Goal: Task Accomplishment & Management: Use online tool/utility

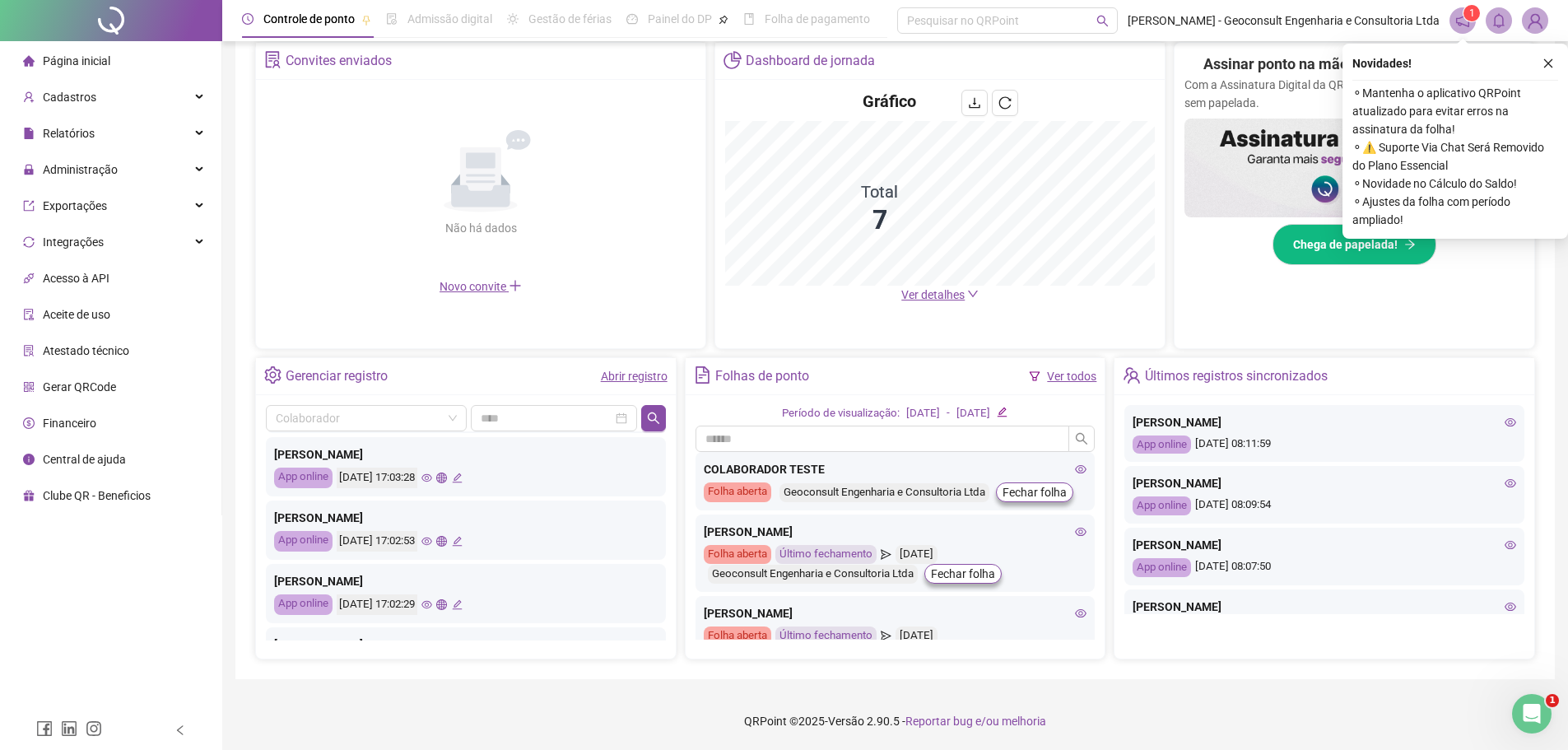
scroll to position [493, 0]
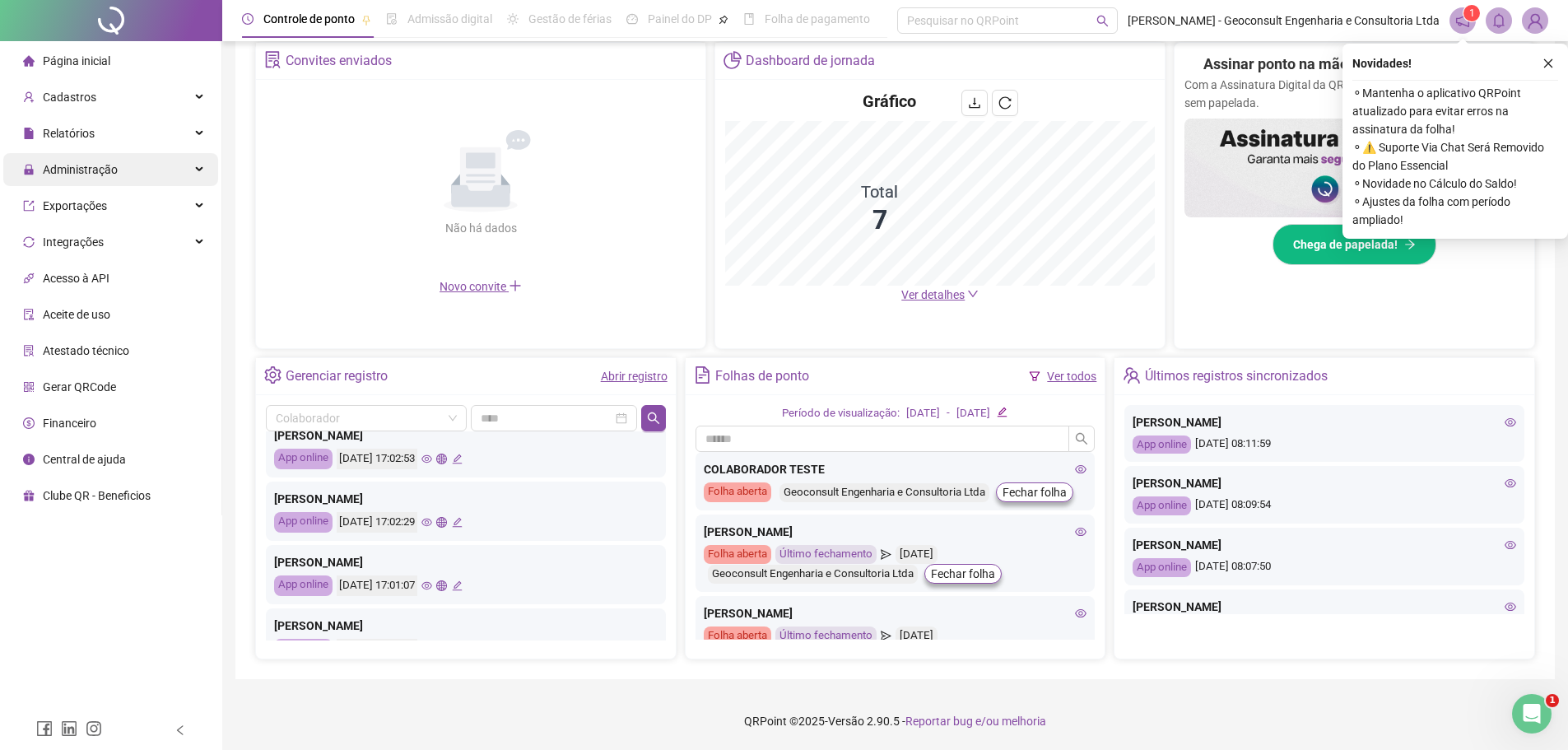
click at [102, 169] on span "Administração" at bounding box center [81, 169] width 75 height 13
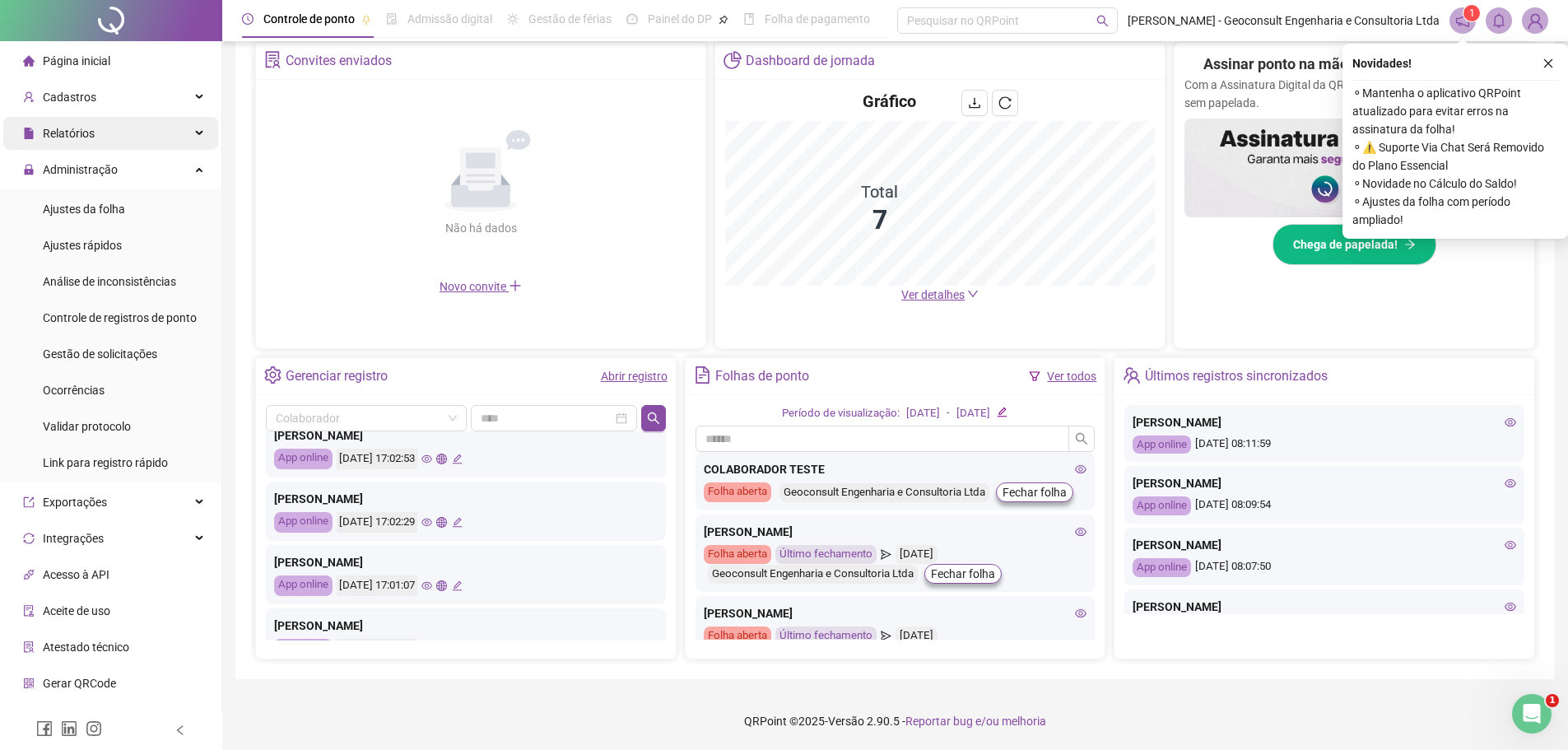
click at [97, 135] on div "Relatórios" at bounding box center [110, 134] width 215 height 33
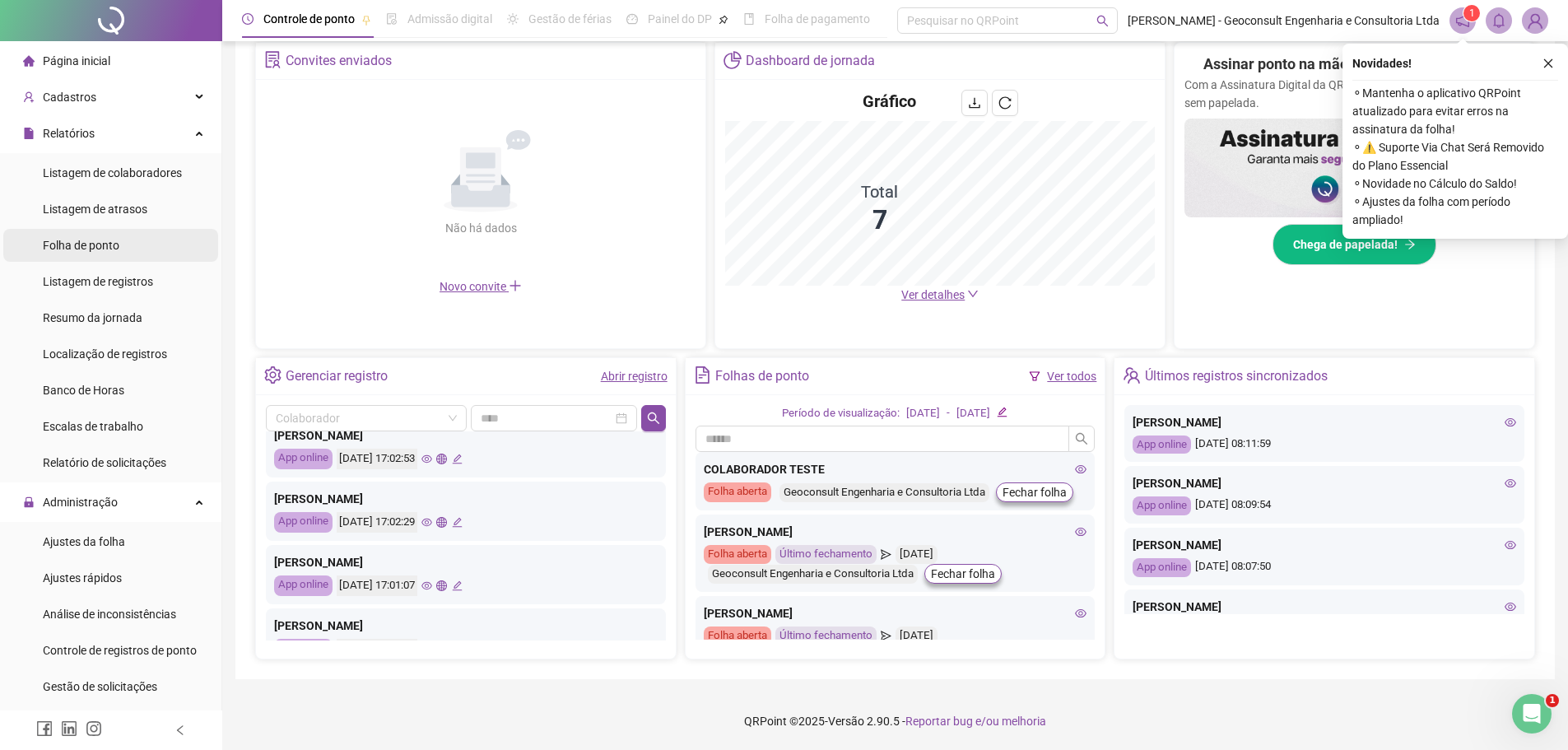
click at [100, 238] on span "Folha de ponto" at bounding box center [82, 245] width 77 height 13
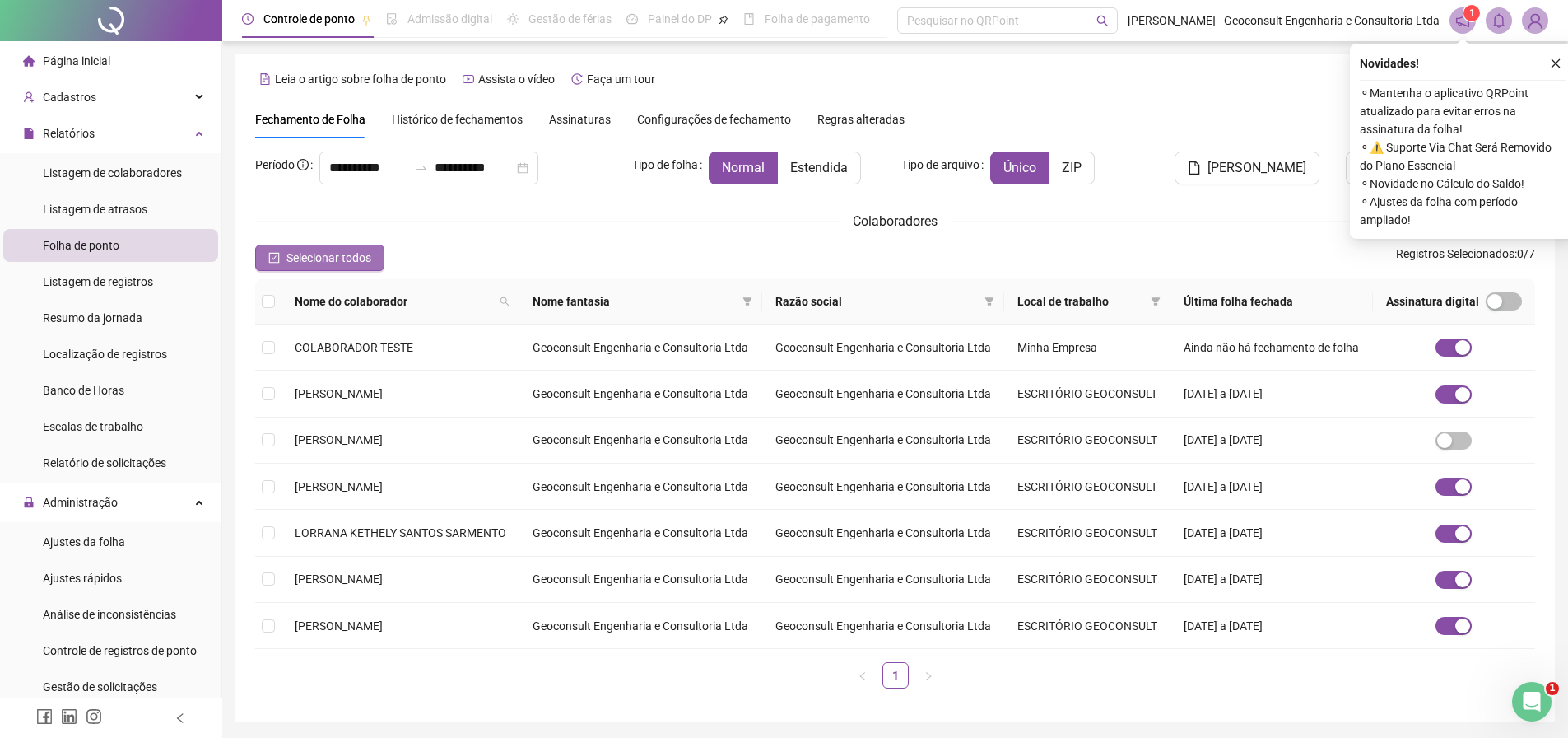
click at [280, 252] on button "Selecionar todos" at bounding box center [319, 257] width 129 height 26
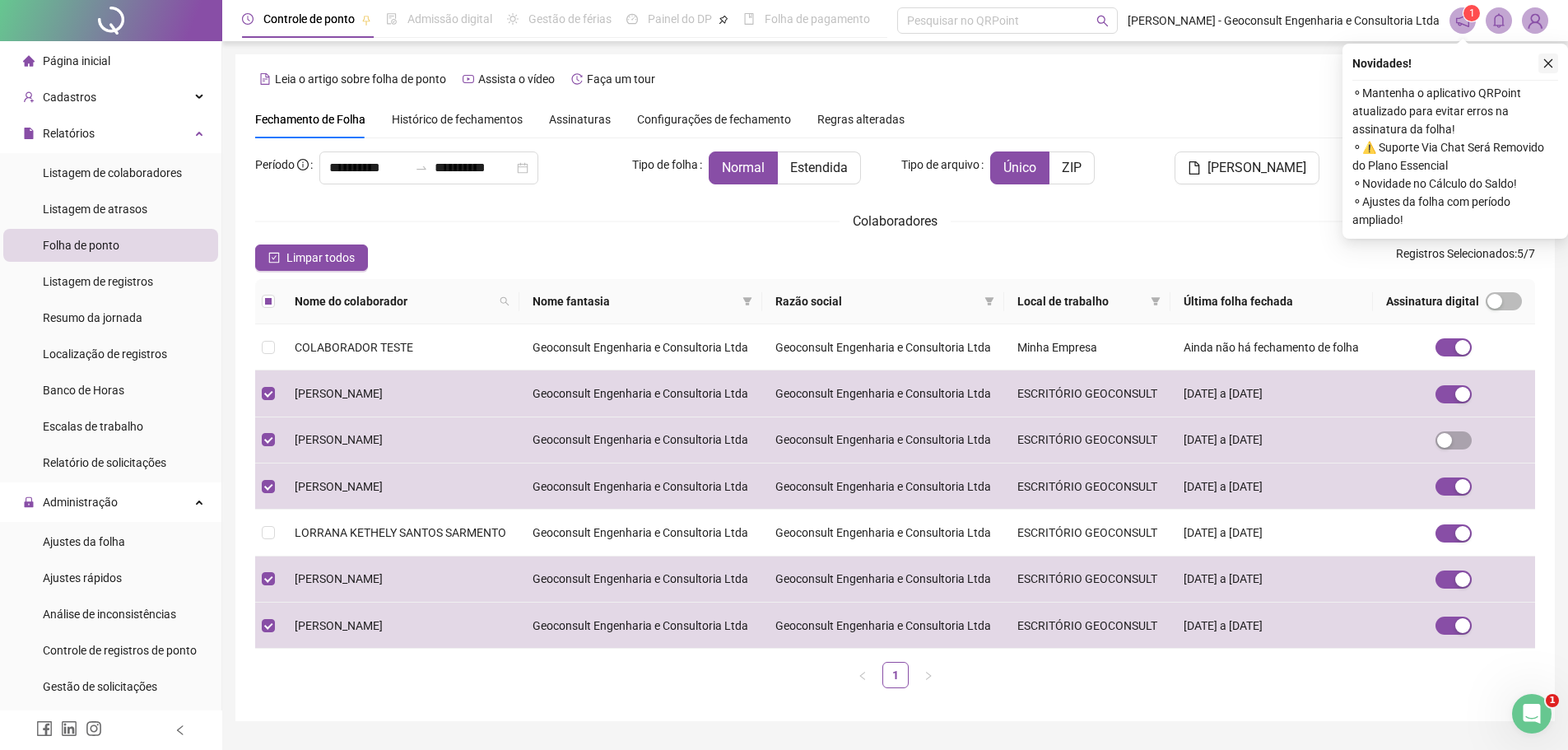
click at [1552, 63] on icon "close" at bounding box center [1549, 63] width 12 height 12
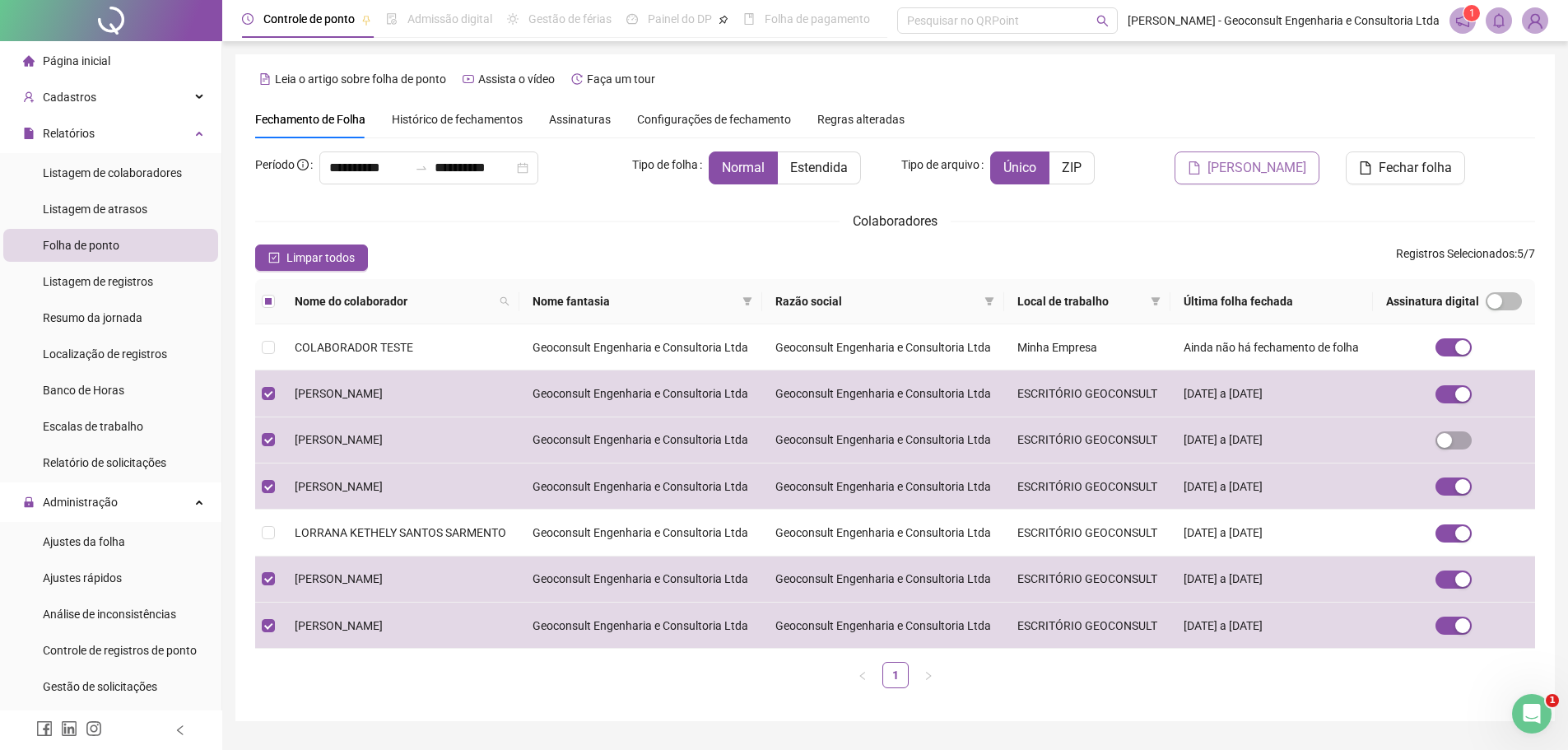
click at [1282, 166] on span "[PERSON_NAME]" at bounding box center [1256, 167] width 99 height 20
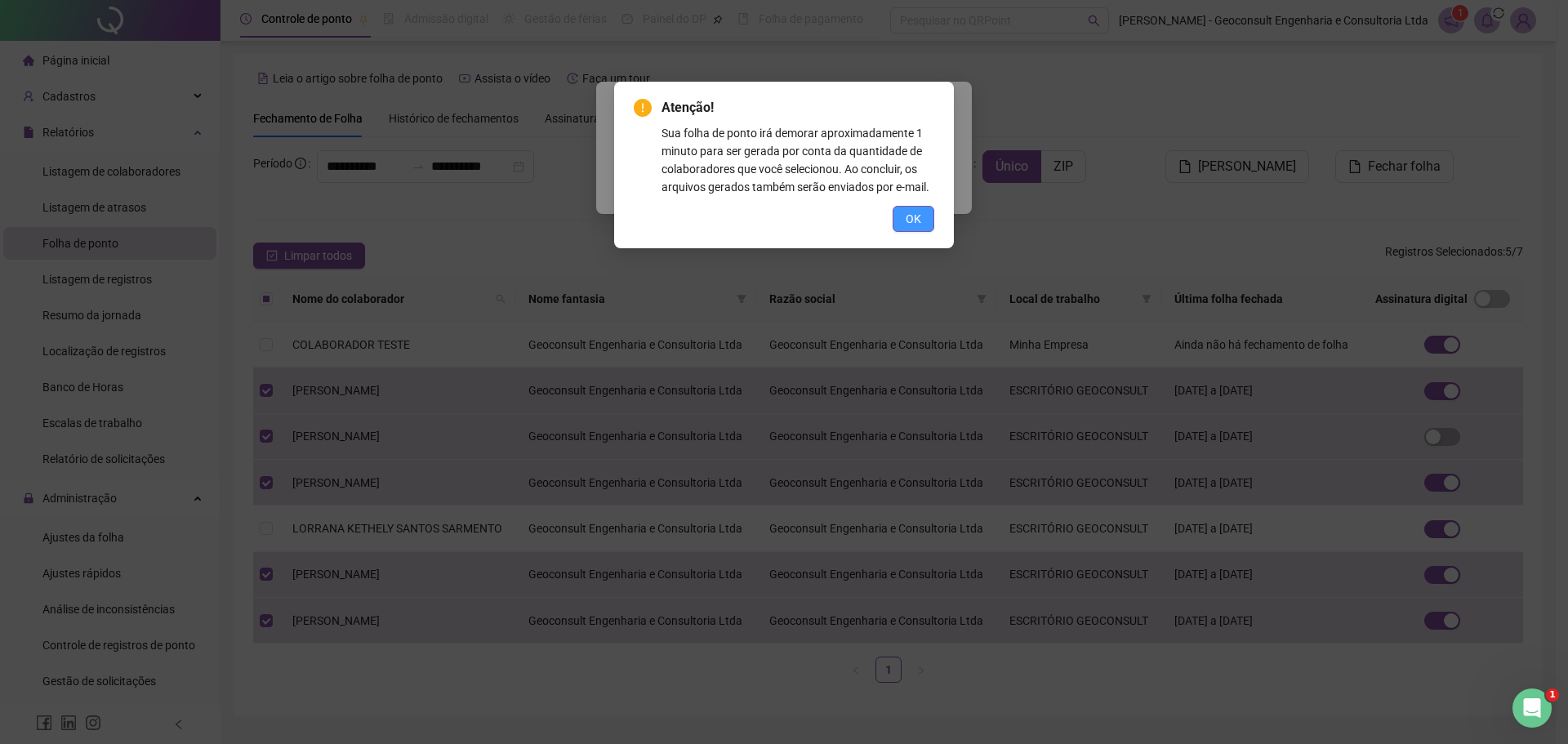
click at [921, 217] on button "OK" at bounding box center [913, 218] width 42 height 26
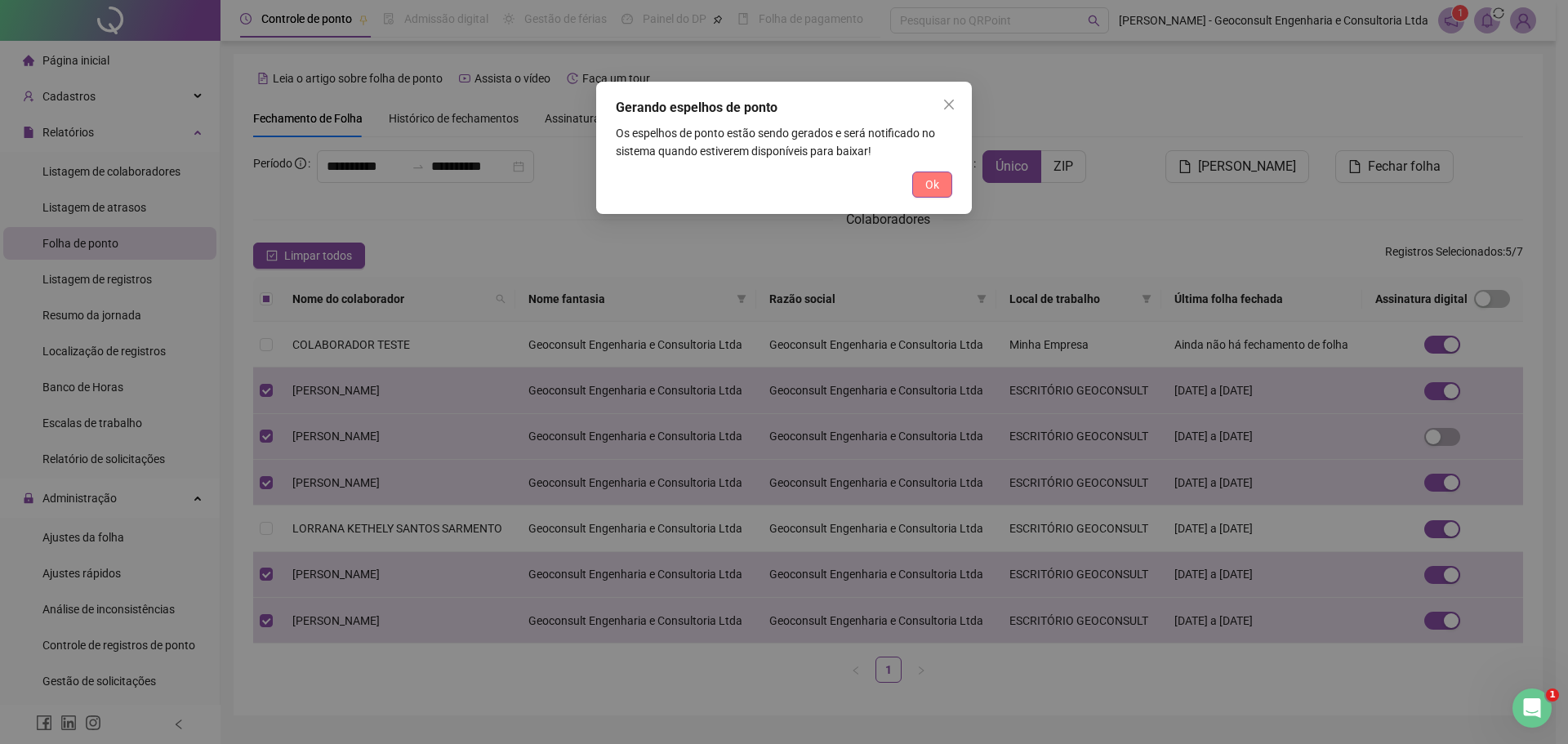
click at [938, 181] on span "Ok" at bounding box center [932, 184] width 14 height 18
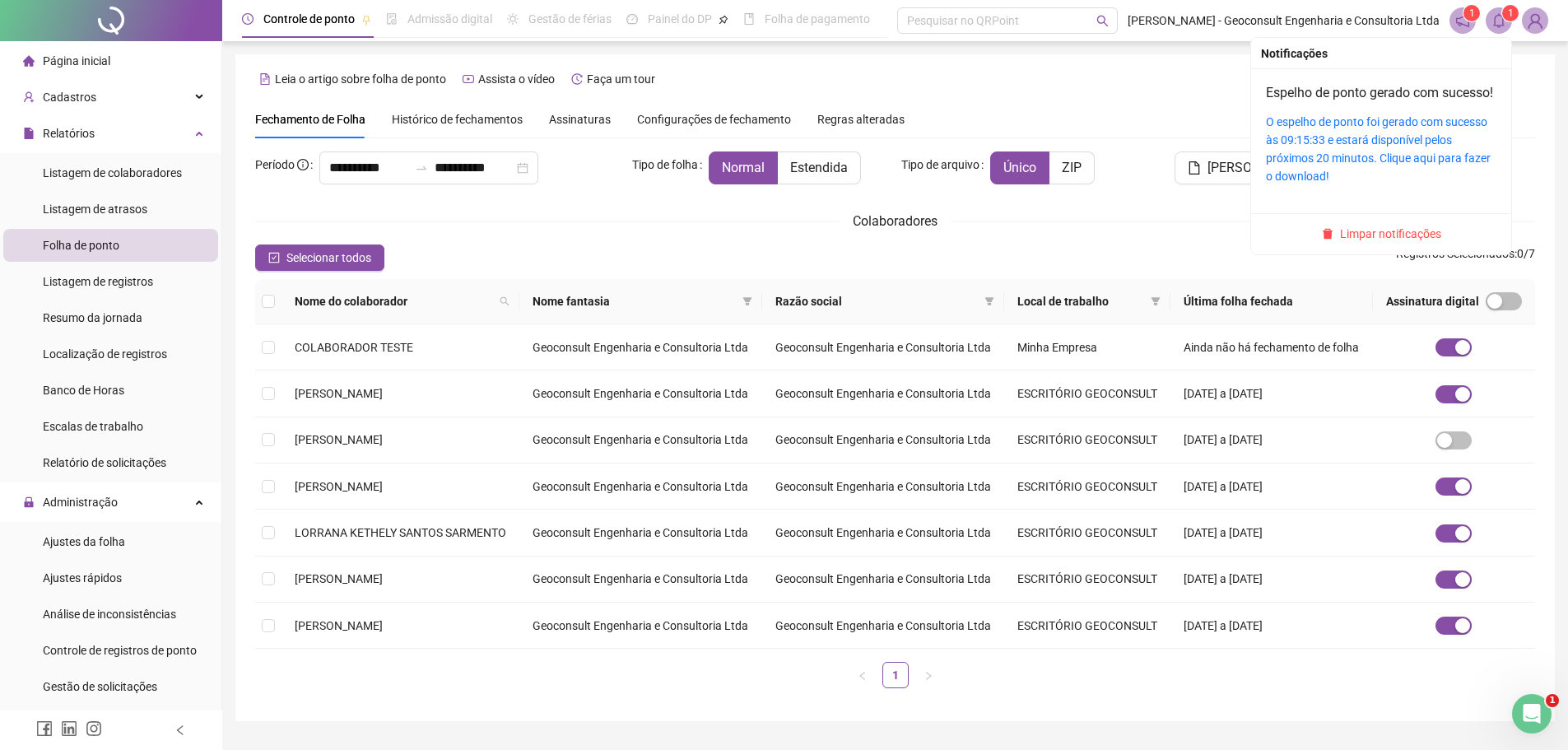
click at [1499, 16] on icon "bell" at bounding box center [1499, 20] width 14 height 14
click at [1359, 139] on link "O espelho de ponto foi gerado com sucesso às 09:15:33 e estará disponível pelos…" at bounding box center [1378, 149] width 225 height 67
